Goal: Task Accomplishment & Management: Manage account settings

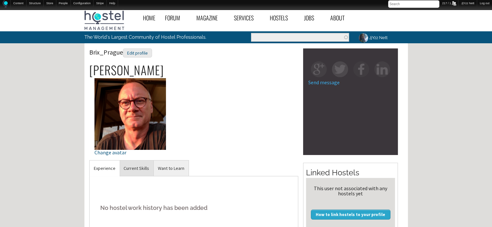
click at [141, 163] on link "Current Skills" at bounding box center [136, 169] width 34 height 16
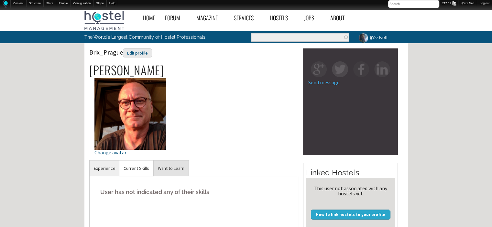
click at [166, 166] on link "Want to Learn" at bounding box center [171, 169] width 35 height 16
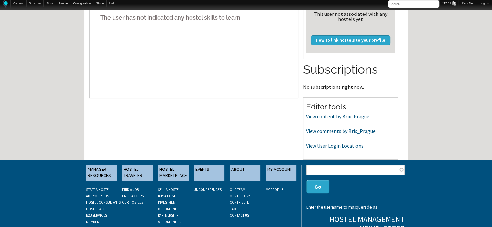
scroll to position [193, 0]
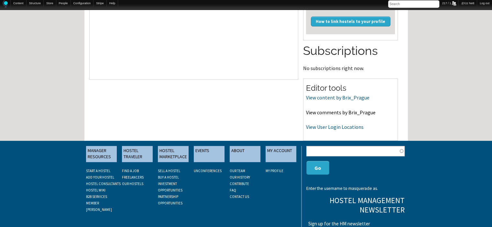
click at [353, 110] on link "View comments by Brix_Prague" at bounding box center [341, 112] width 70 height 6
click at [317, 125] on link "View User Login Locations" at bounding box center [335, 127] width 58 height 6
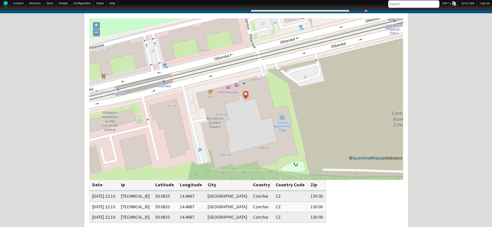
scroll to position [59, 0]
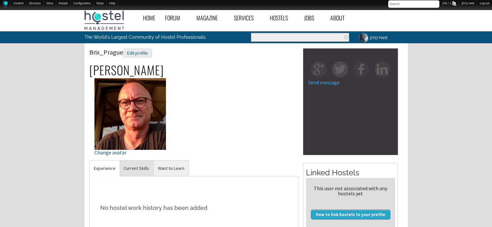
click at [136, 169] on link "Current Skills" at bounding box center [136, 169] width 34 height 16
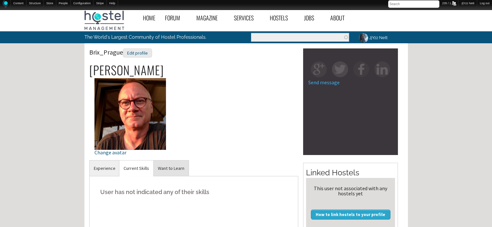
click at [162, 168] on link "Want to Learn" at bounding box center [171, 169] width 35 height 16
click at [141, 55] on div "Edit profile" at bounding box center [137, 53] width 29 height 9
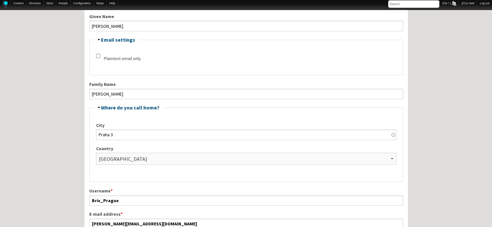
scroll to position [123, 0]
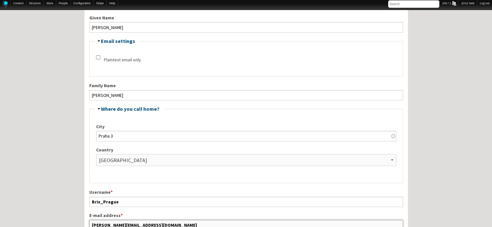
click at [145, 224] on input "g.smith@brixhostel.com" at bounding box center [246, 225] width 314 height 10
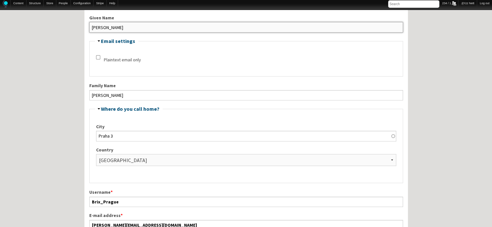
click at [142, 26] on input "Gregory" at bounding box center [246, 27] width 314 height 10
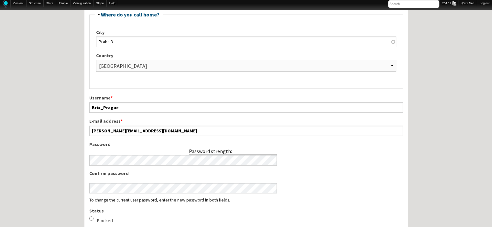
scroll to position [208, 0]
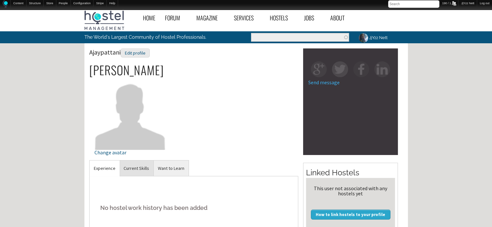
click at [133, 167] on link "Current Skills" at bounding box center [136, 169] width 34 height 16
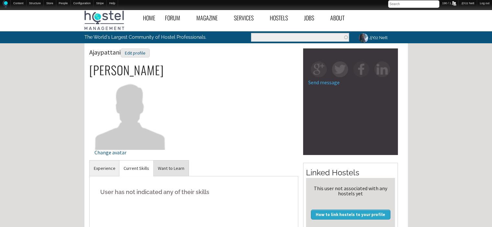
click at [166, 171] on link "Want to Learn" at bounding box center [171, 169] width 35 height 16
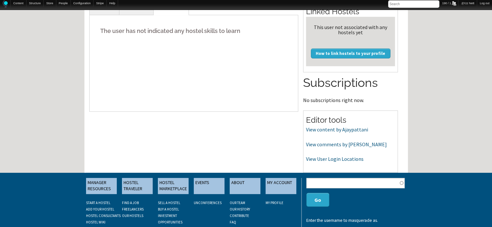
scroll to position [163, 0]
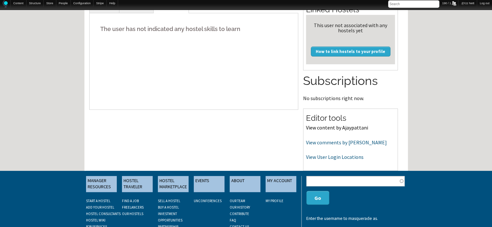
click at [336, 127] on link "View content by Ajaypattani" at bounding box center [337, 128] width 62 height 6
click at [317, 141] on link "View comments by Ajaypattani" at bounding box center [346, 142] width 81 height 6
click at [332, 156] on link "View User Login Locations" at bounding box center [335, 157] width 58 height 6
click at [333, 156] on link "View User Login Locations" at bounding box center [335, 157] width 58 height 6
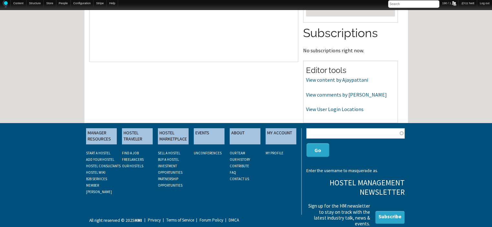
scroll to position [12, 0]
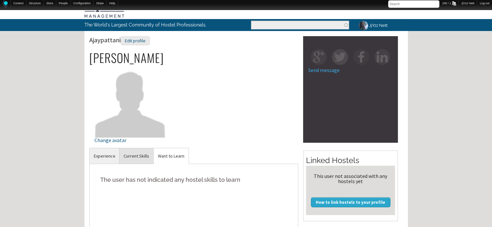
click at [137, 156] on link "Current Skills" at bounding box center [136, 156] width 34 height 16
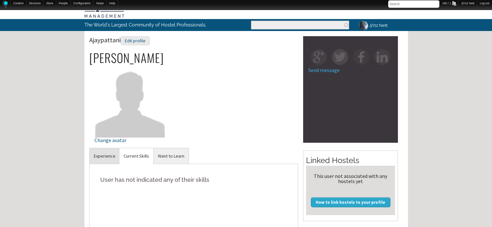
click at [100, 158] on link "Experience" at bounding box center [105, 156] width 30 height 16
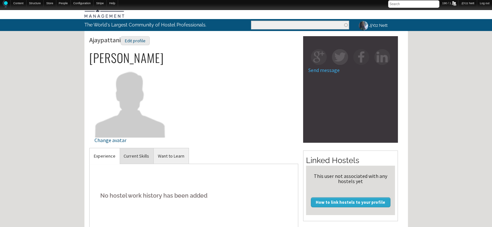
click at [134, 158] on link "Current Skills" at bounding box center [136, 156] width 34 height 16
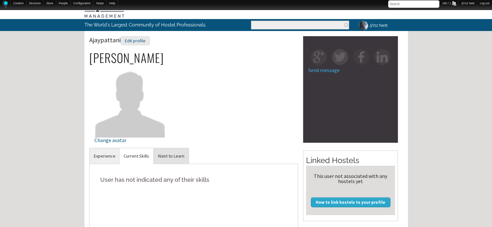
click at [171, 154] on link "Want to Learn" at bounding box center [171, 156] width 35 height 16
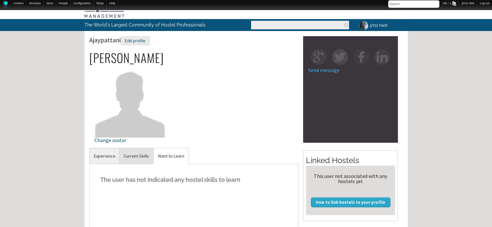
click at [132, 153] on link "Current Skills" at bounding box center [136, 156] width 34 height 16
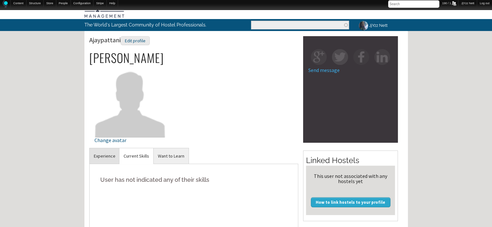
click at [100, 154] on link "Experience" at bounding box center [105, 156] width 30 height 16
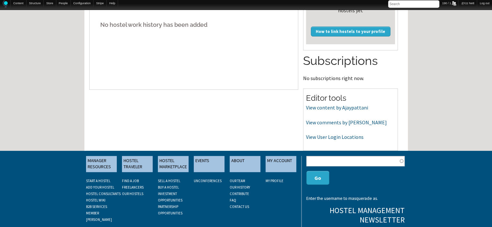
scroll to position [187, 0]
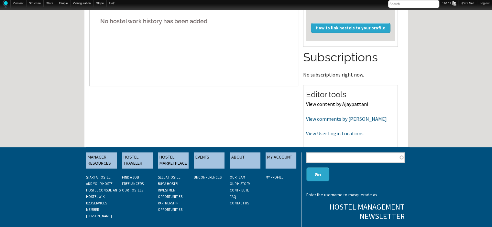
click at [330, 106] on link "View content by Ajaypattani" at bounding box center [337, 104] width 62 height 6
click at [317, 116] on link "View comments by [PERSON_NAME]" at bounding box center [346, 119] width 81 height 6
click at [321, 132] on link "View User Login Locations" at bounding box center [335, 133] width 58 height 6
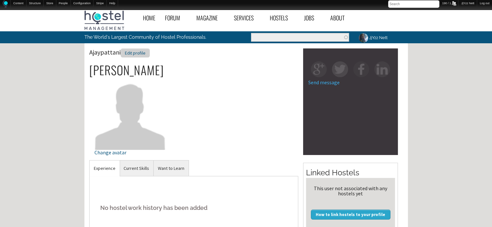
click at [139, 49] on div "Edit profile" at bounding box center [135, 53] width 29 height 9
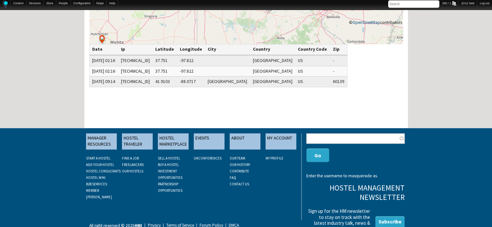
scroll to position [171, 0]
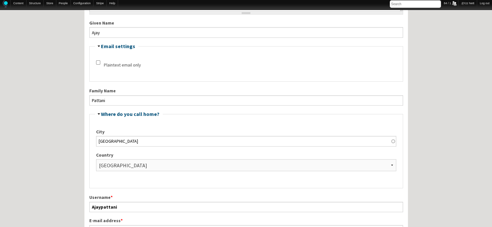
scroll to position [129, 0]
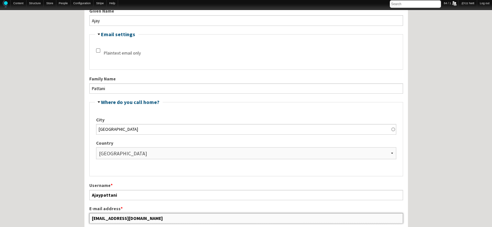
drag, startPoint x: 144, startPoint y: 216, endPoint x: 75, endPoint y: 214, distance: 69.3
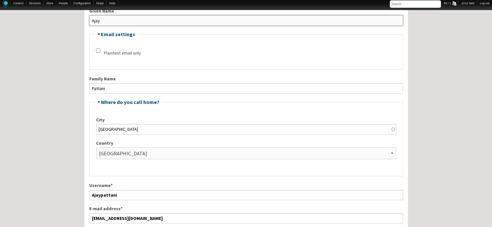
drag, startPoint x: 105, startPoint y: 19, endPoint x: 78, endPoint y: 24, distance: 27.6
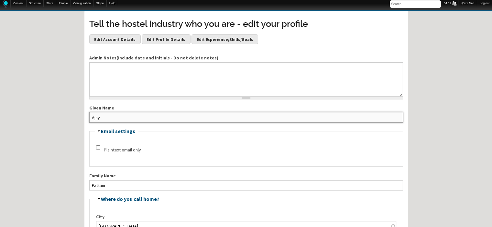
scroll to position [0, 0]
